Goal: Check status: Check status

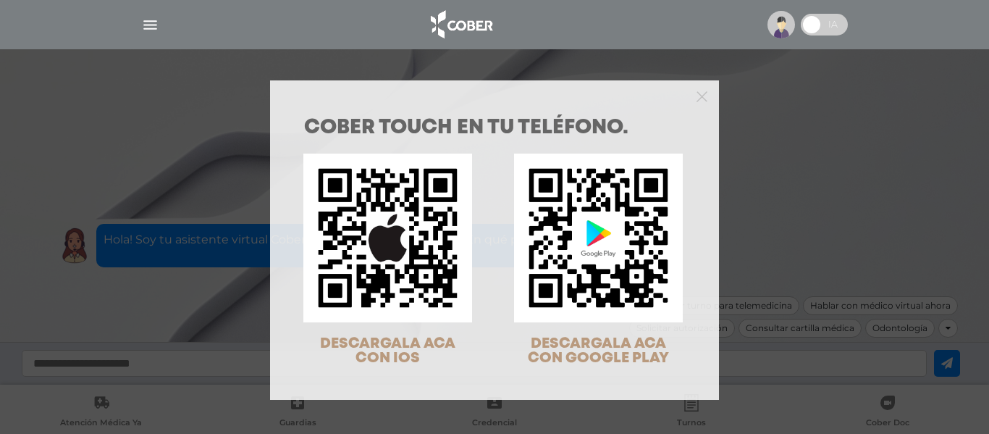
click at [690, 97] on div at bounding box center [494, 94] width 449 height 29
click at [697, 99] on icon "Close" at bounding box center [701, 96] width 11 height 11
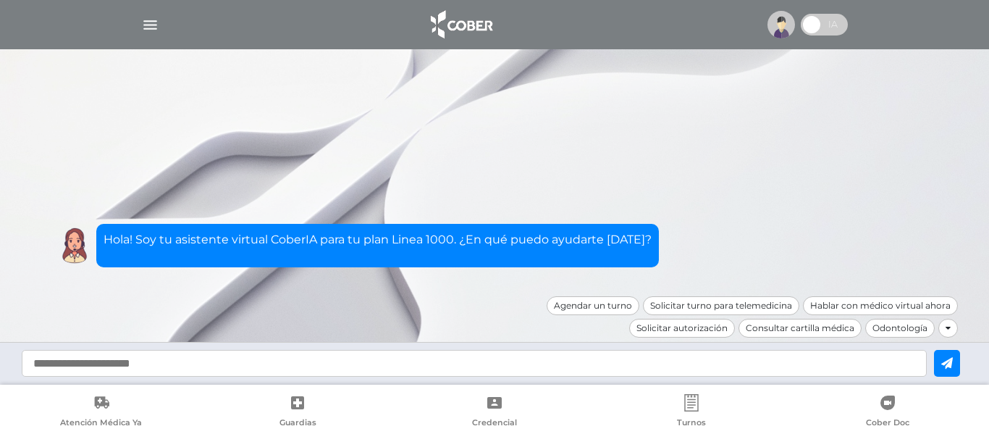
click at [147, 24] on img "button" at bounding box center [150, 25] width 18 height 18
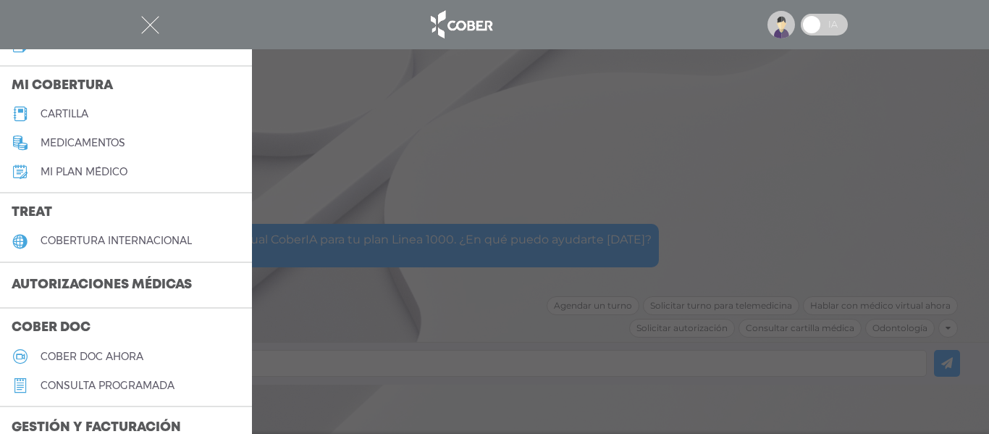
scroll to position [172, 0]
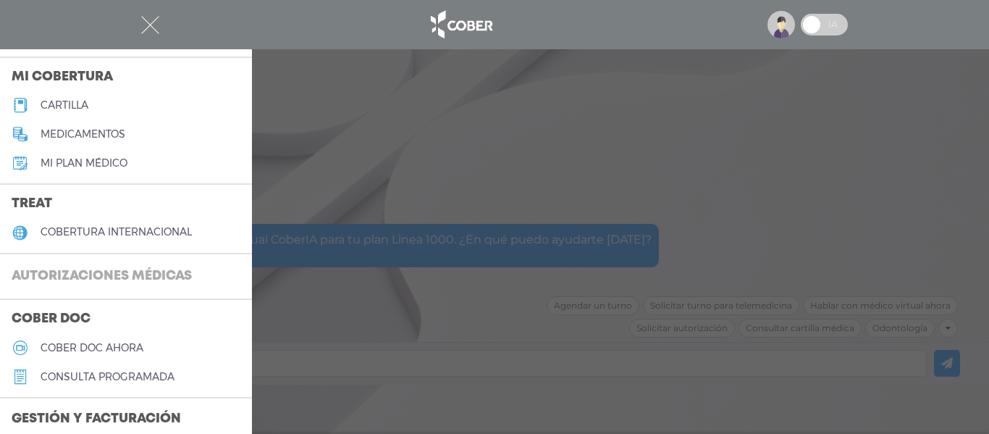
click at [114, 274] on h3 "Autorizaciones médicas" at bounding box center [101, 277] width 203 height 28
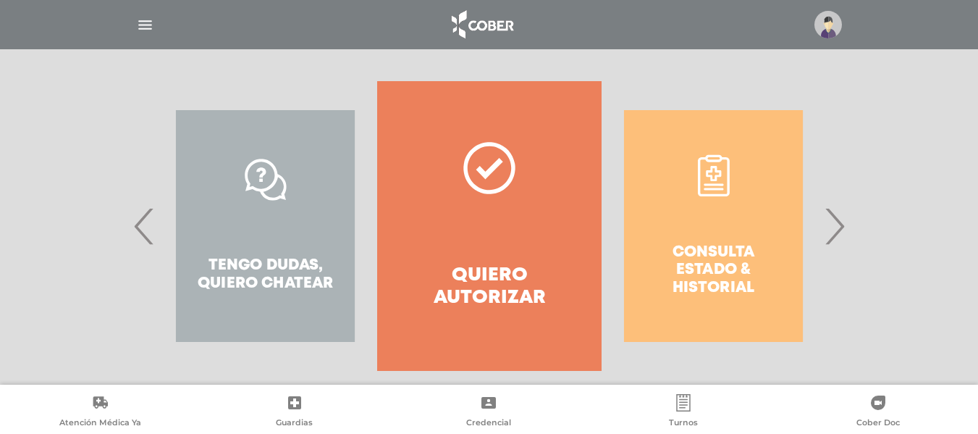
scroll to position [293, 0]
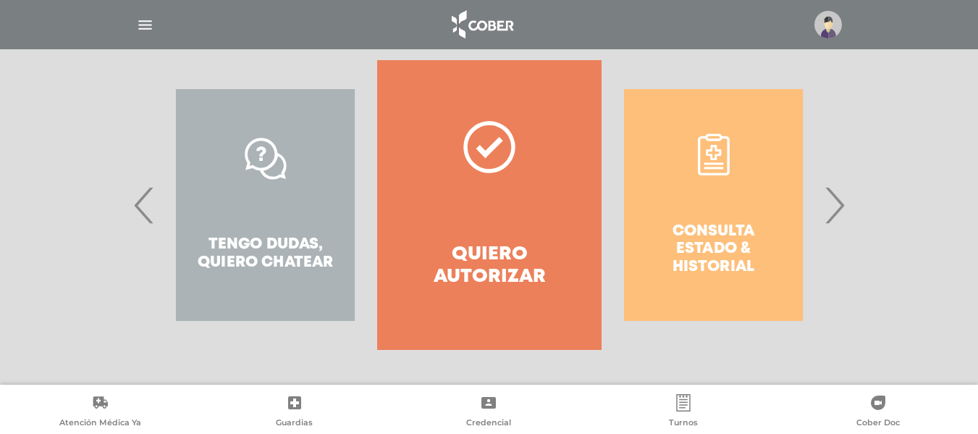
click at [819, 213] on div "Consulta estado & historial" at bounding box center [713, 205] width 224 height 290
click at [828, 213] on span "›" at bounding box center [834, 205] width 28 height 78
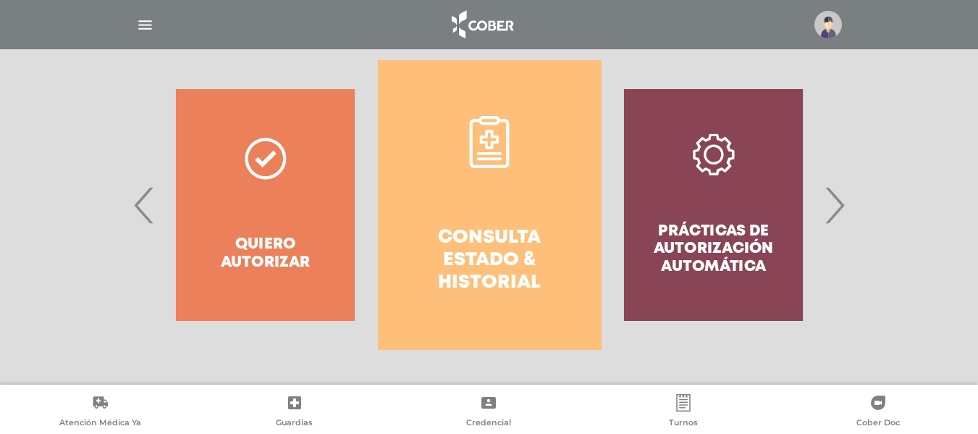
click at [528, 164] on link "Consulta estado & historial" at bounding box center [490, 205] width 224 height 290
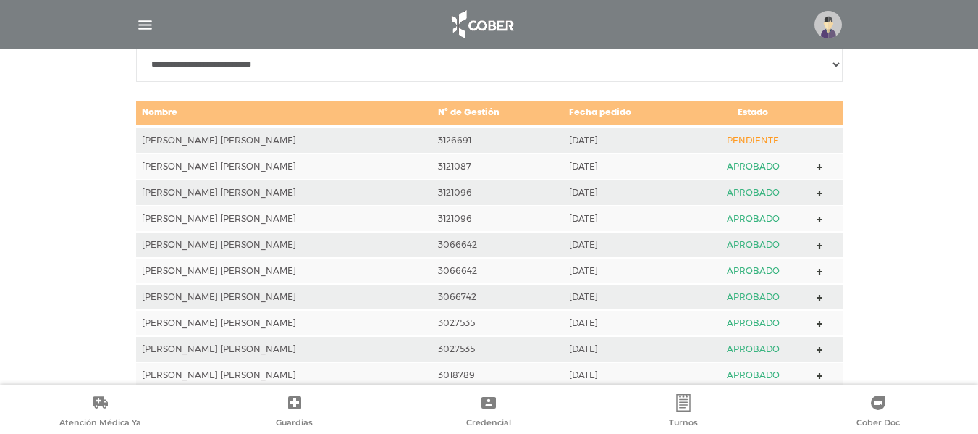
scroll to position [738, 0]
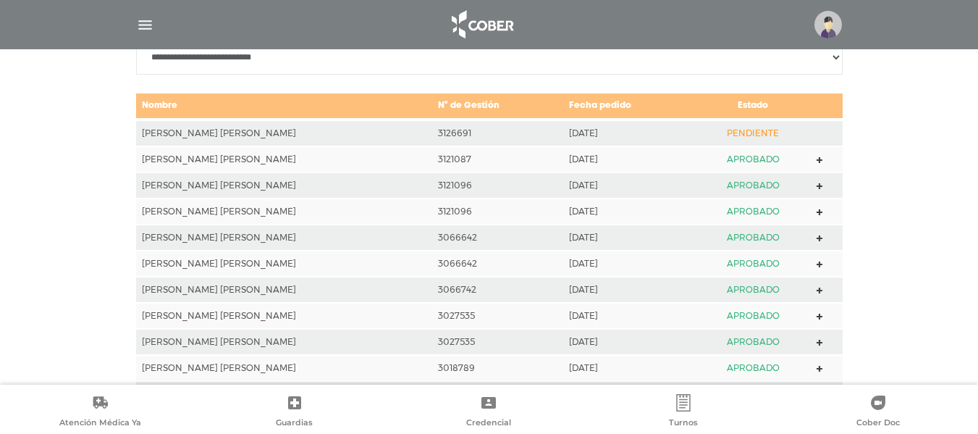
click at [695, 124] on td "PENDIENTE" at bounding box center [752, 132] width 115 height 27
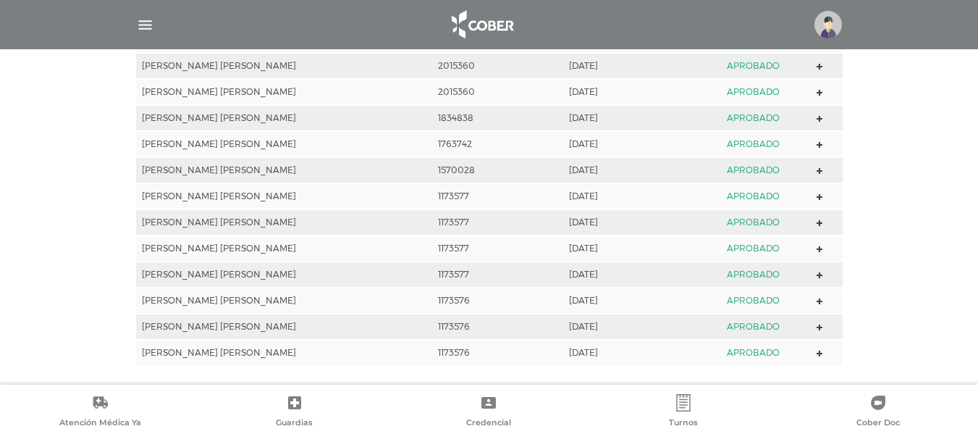
scroll to position [1386, 0]
